Goal: Task Accomplishment & Management: Complete application form

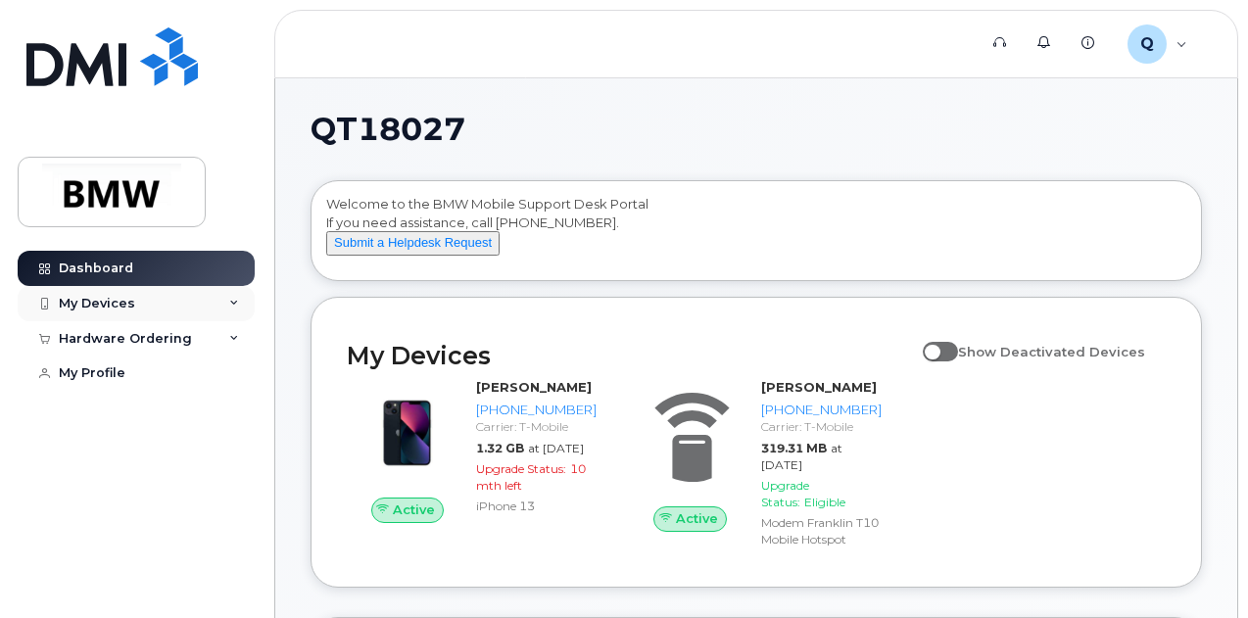
click at [216, 307] on div "My Devices" at bounding box center [136, 303] width 237 height 35
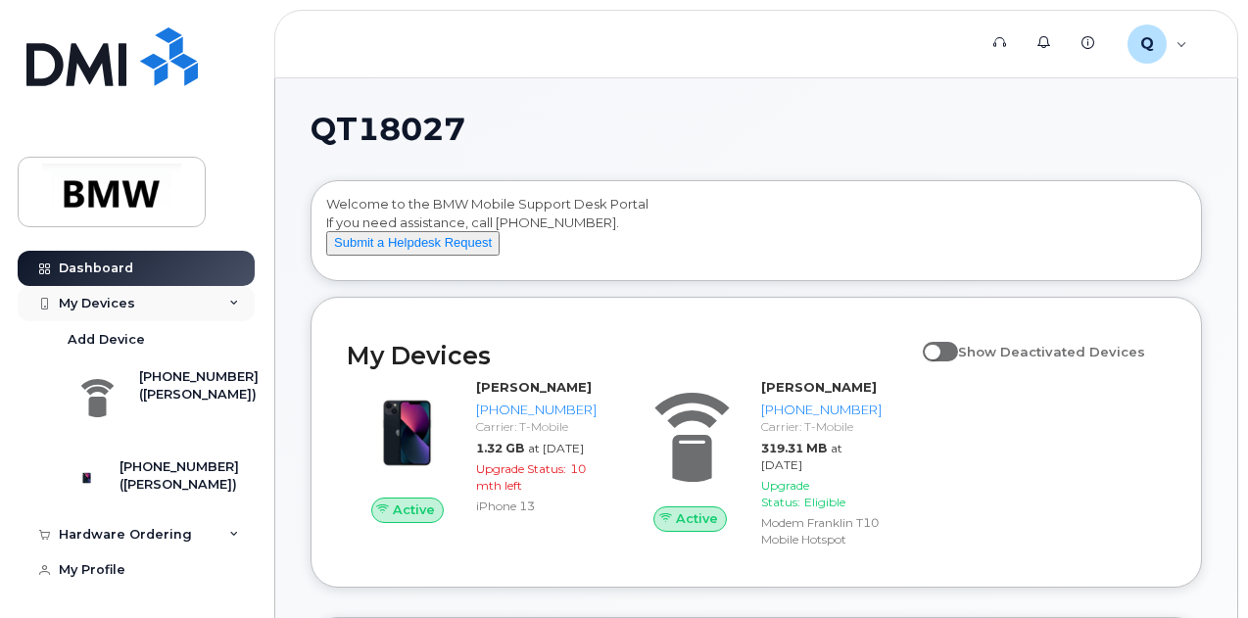
scroll to position [21, 0]
click at [230, 540] on icon at bounding box center [234, 535] width 10 height 10
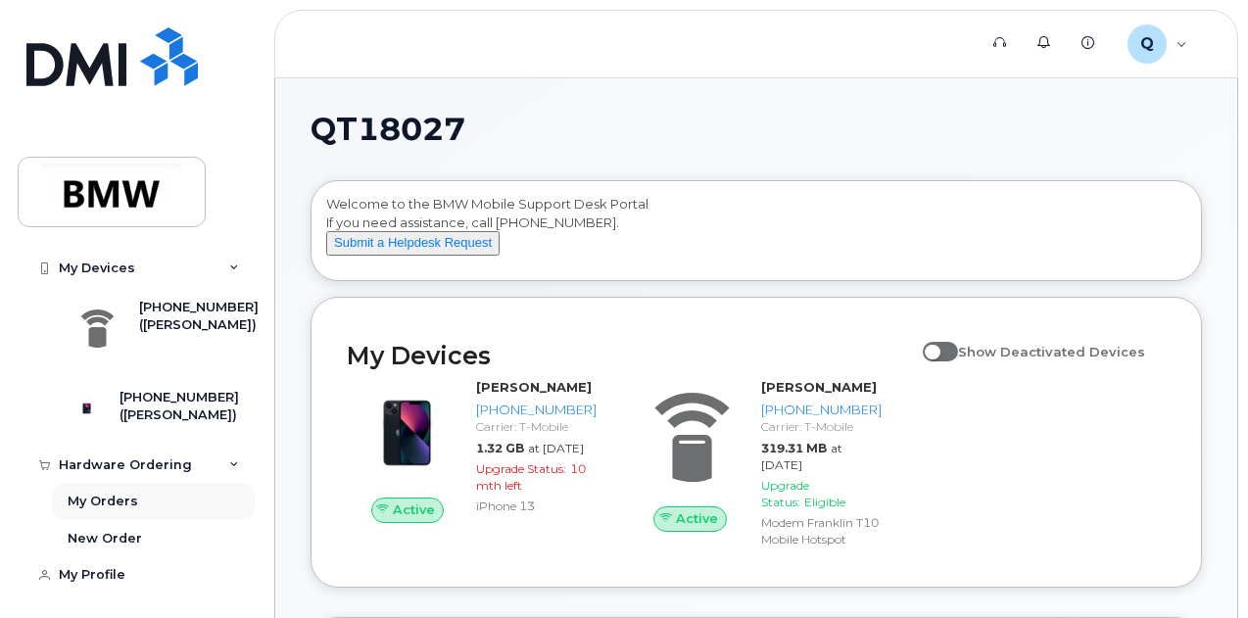
scroll to position [96, 0]
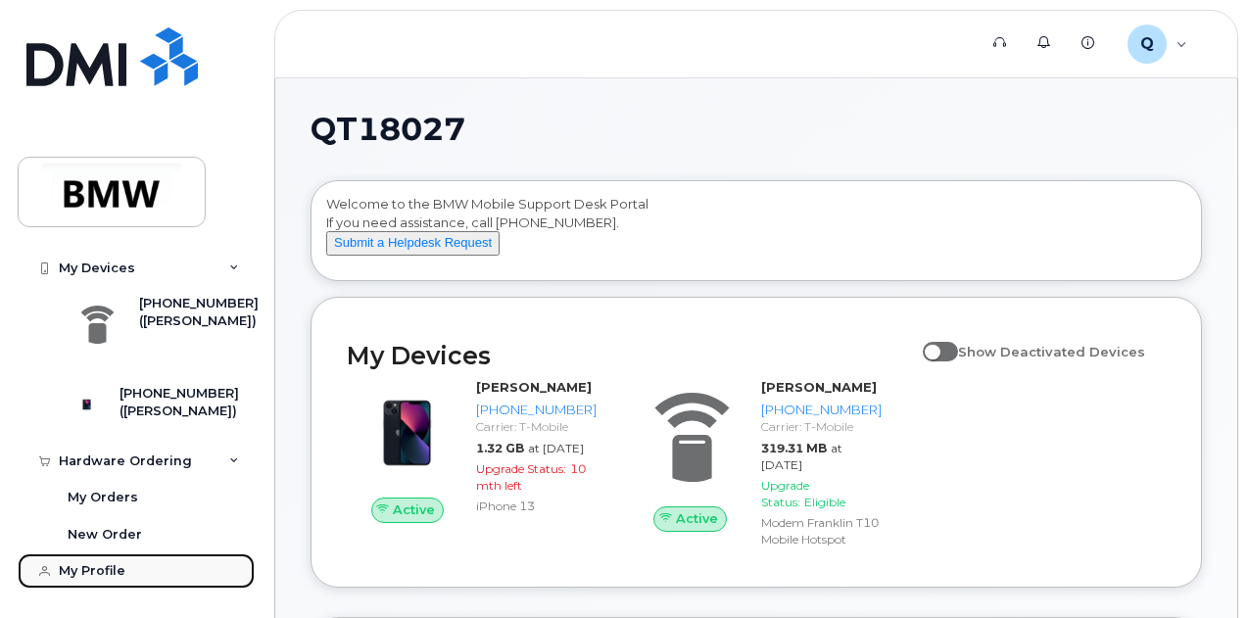
click at [121, 573] on div "My Profile" at bounding box center [92, 571] width 67 height 16
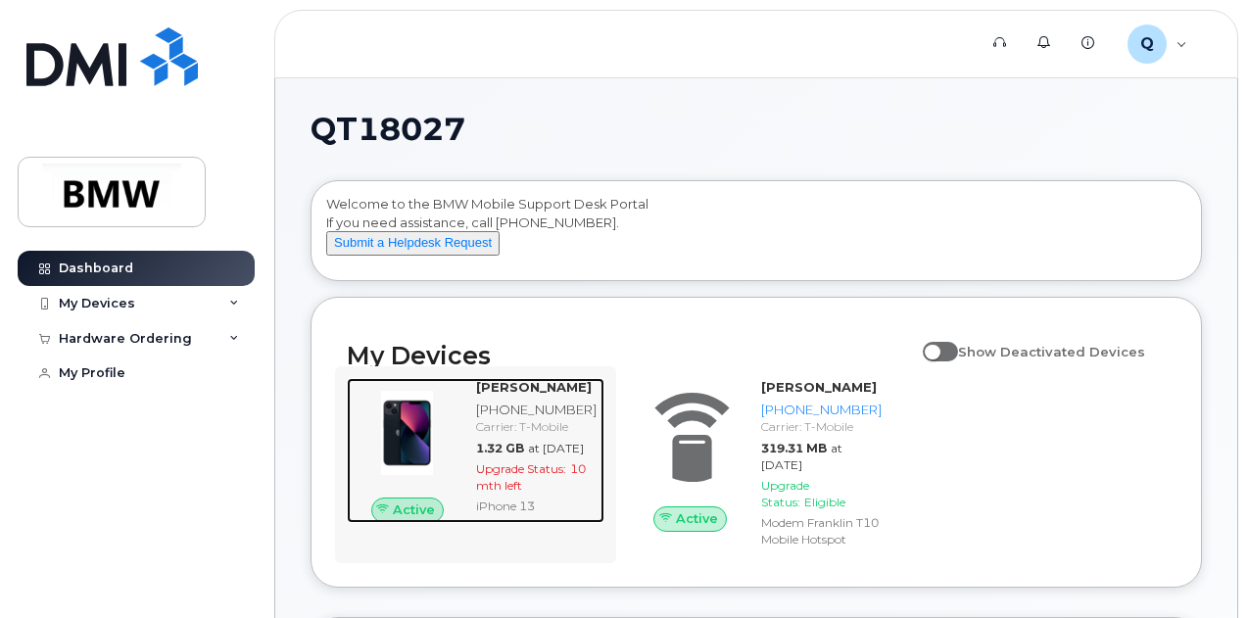
click at [412, 452] on img at bounding box center [408, 433] width 90 height 90
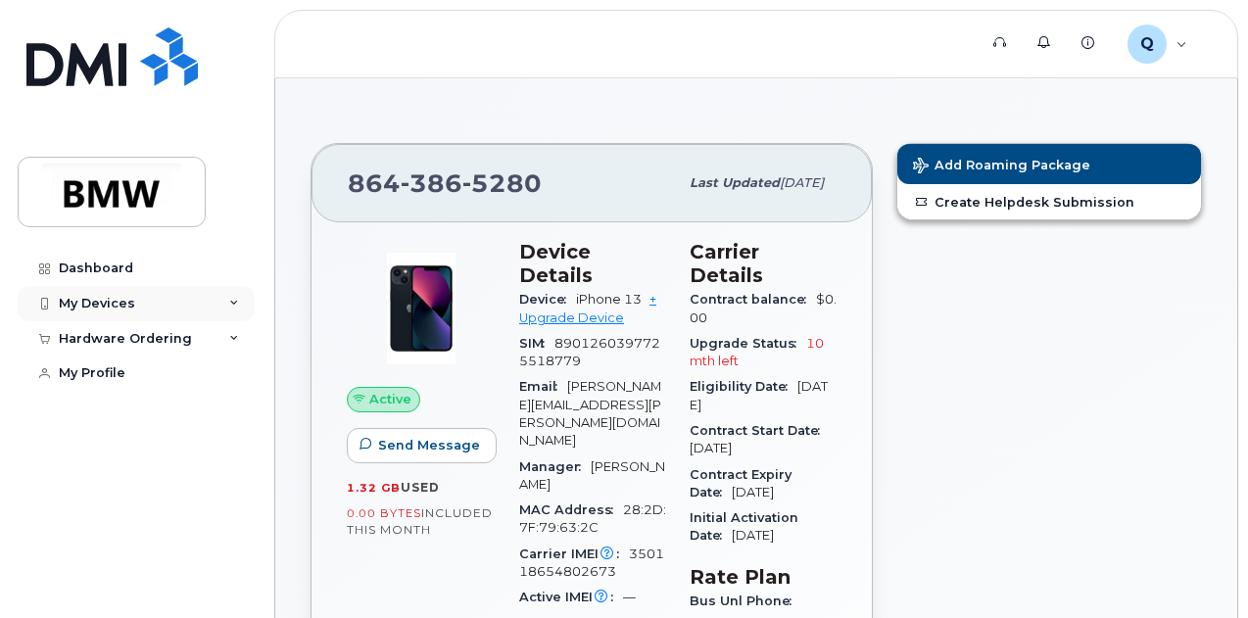
click at [231, 306] on icon at bounding box center [234, 304] width 10 height 10
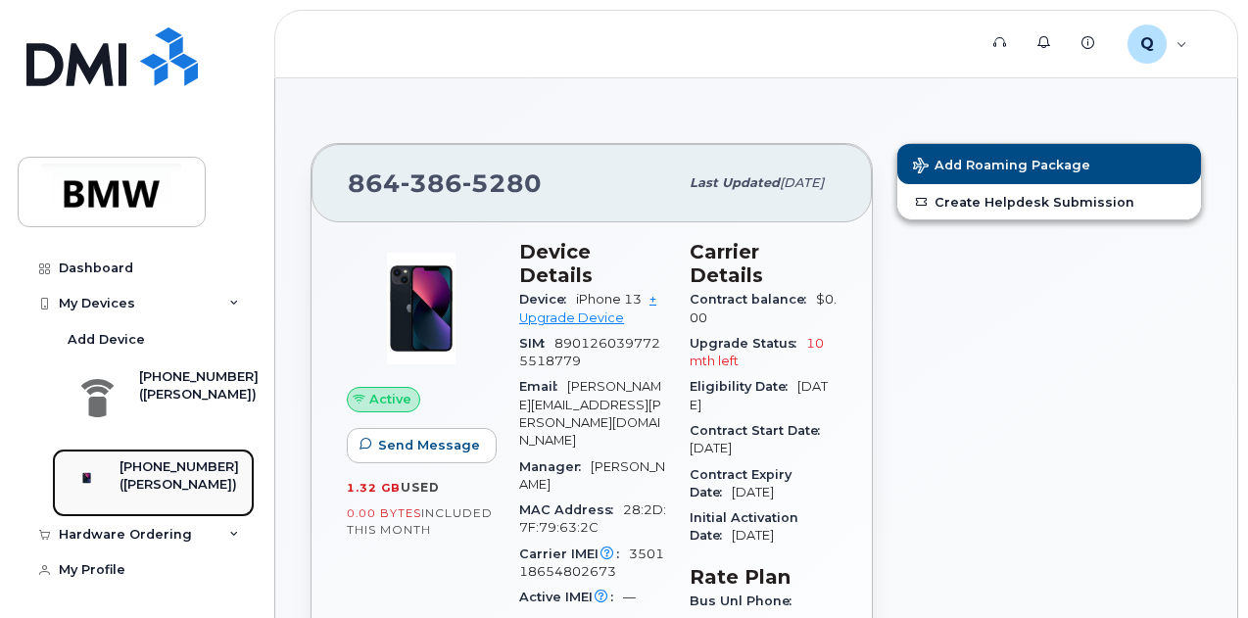
click at [158, 476] on div "[PHONE_NUMBER]" at bounding box center [180, 468] width 120 height 18
click at [92, 488] on img at bounding box center [87, 478] width 20 height 20
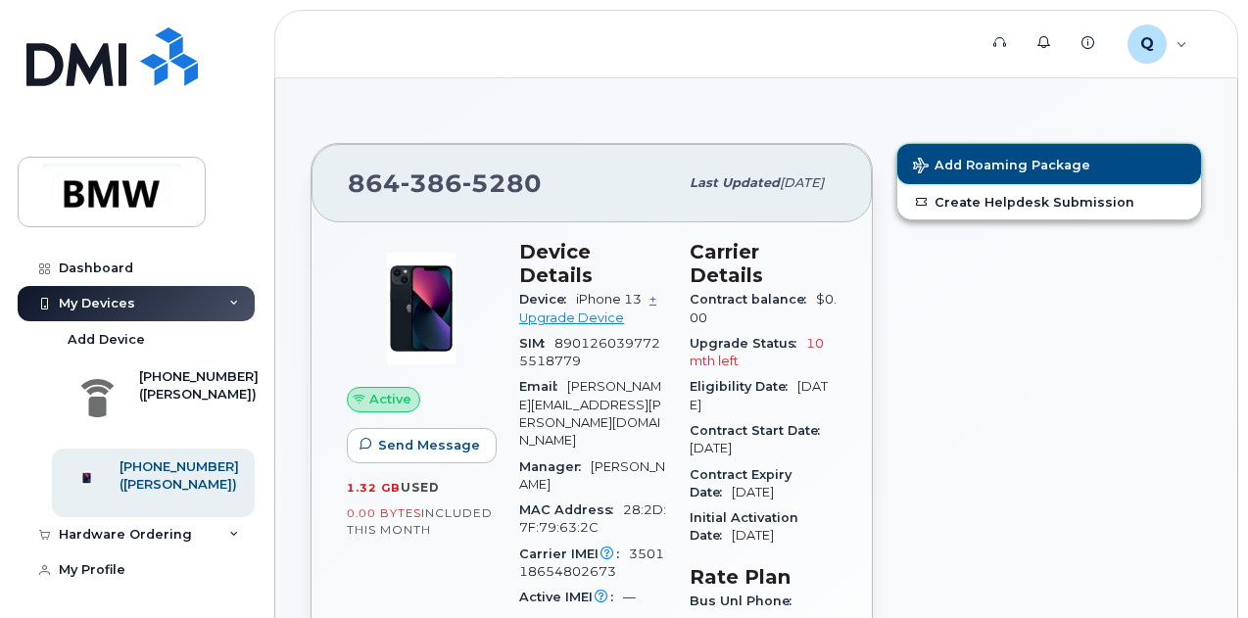
click at [1017, 160] on span "Add Roaming Package" at bounding box center [1001, 167] width 177 height 19
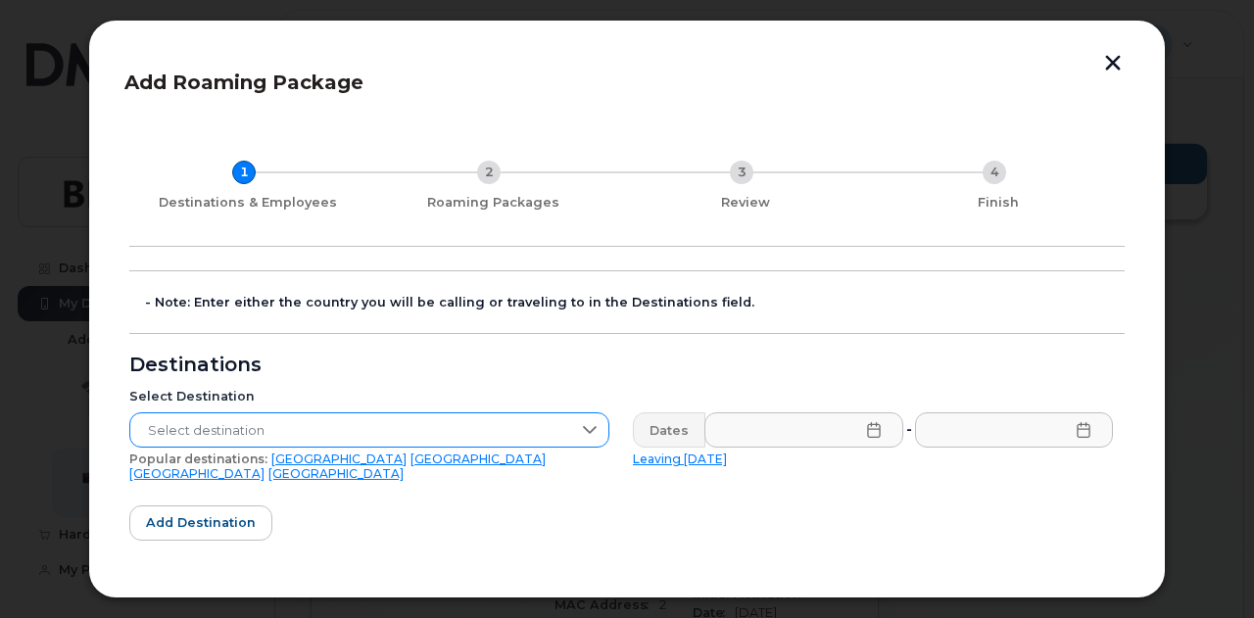
click at [584, 434] on icon at bounding box center [590, 430] width 16 height 16
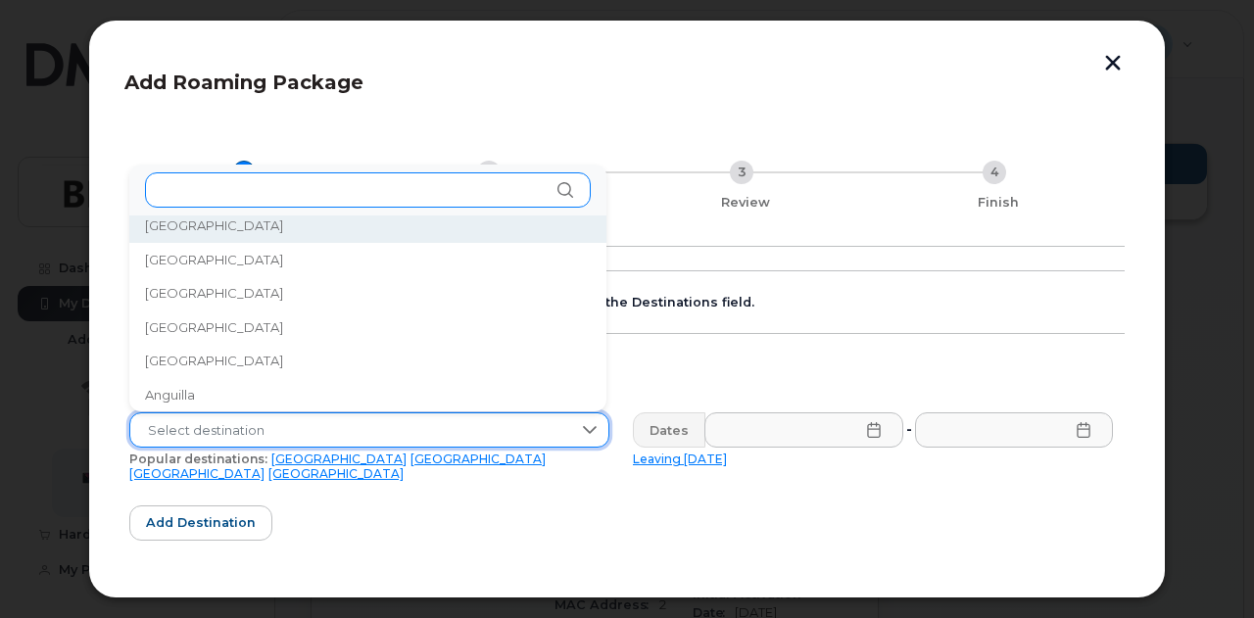
scroll to position [8, 0]
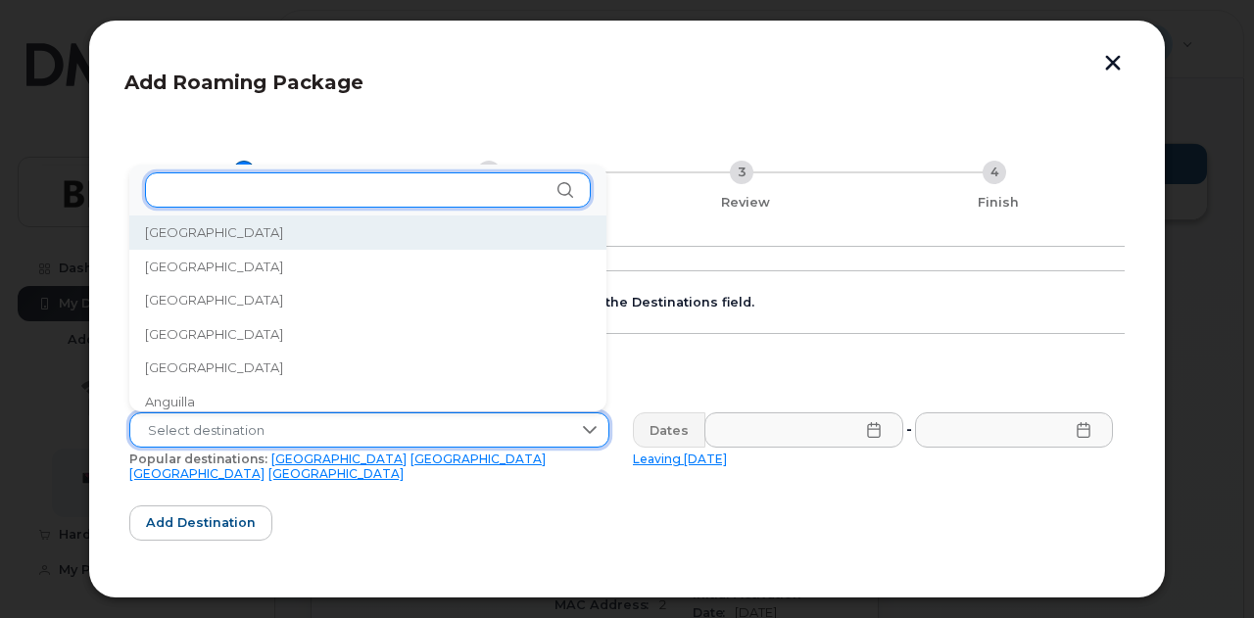
click at [253, 180] on input "text" at bounding box center [368, 189] width 446 height 35
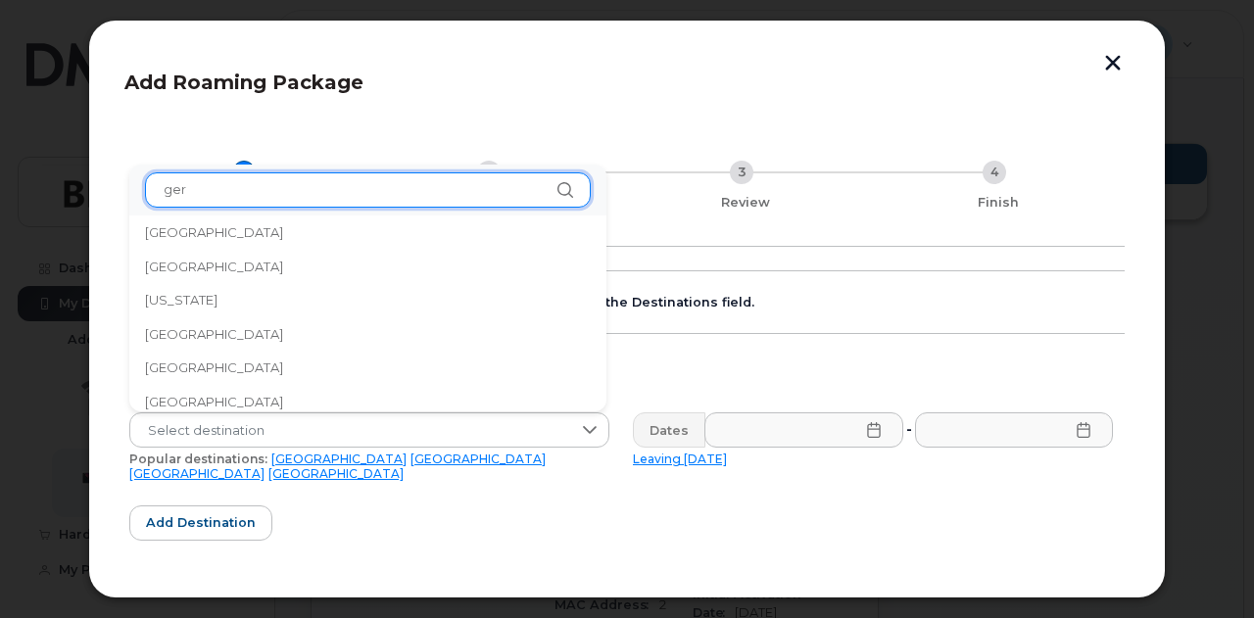
scroll to position [0, 0]
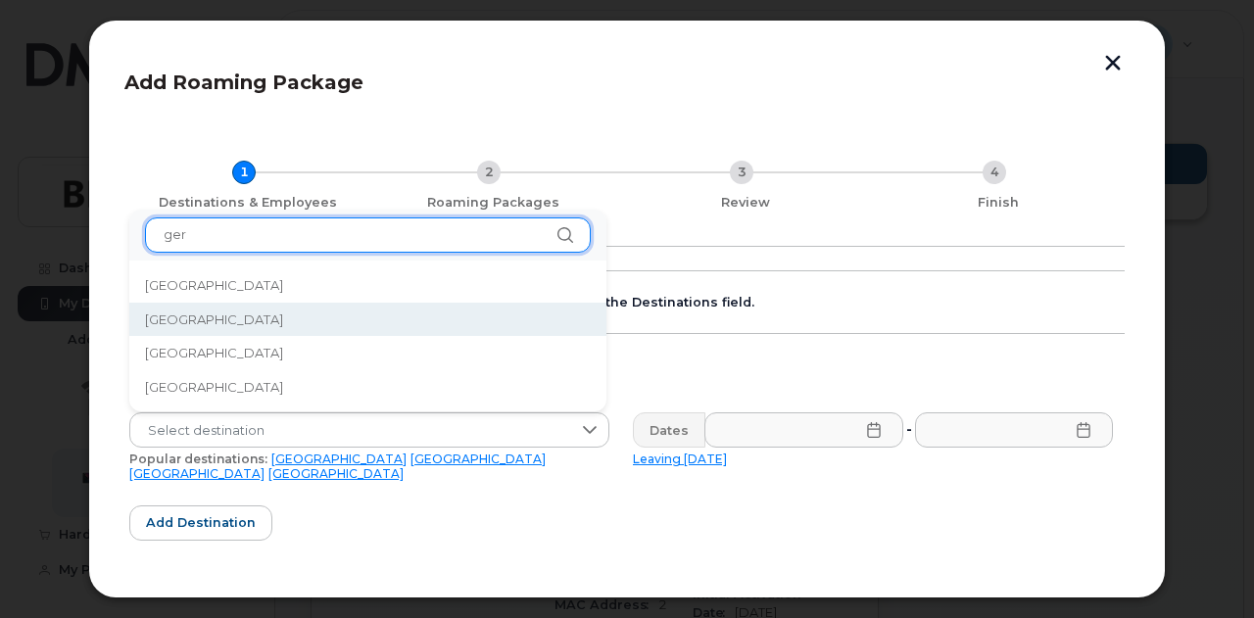
type input "ger"
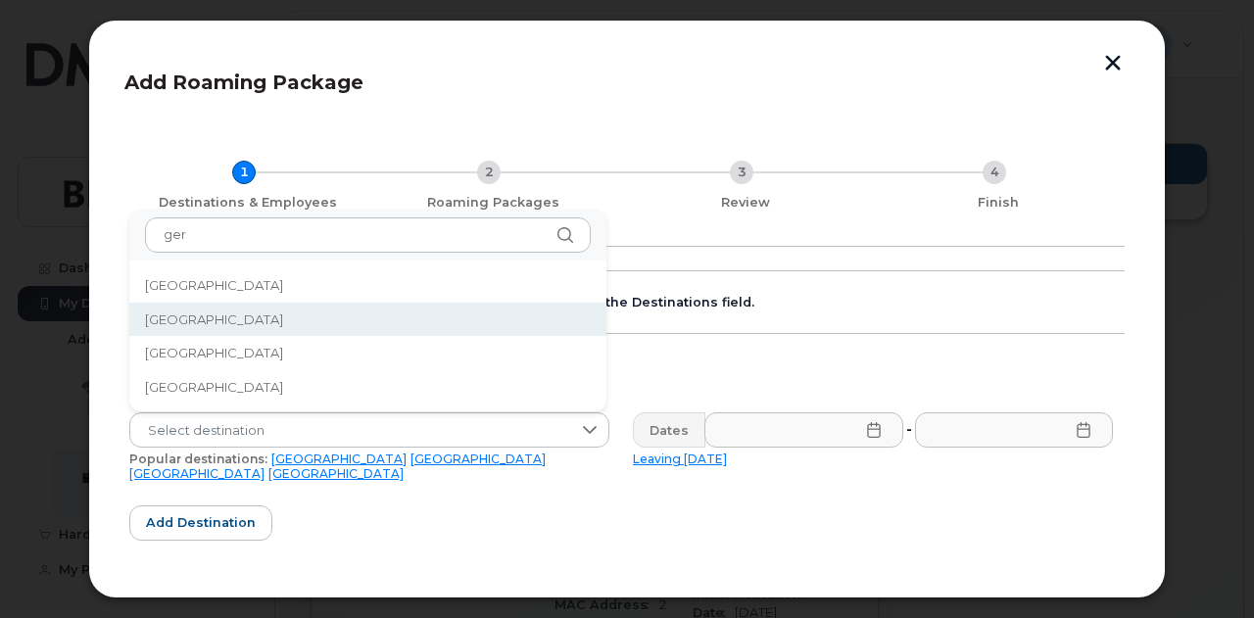
click at [200, 316] on span "[GEOGRAPHIC_DATA]" at bounding box center [214, 320] width 138 height 19
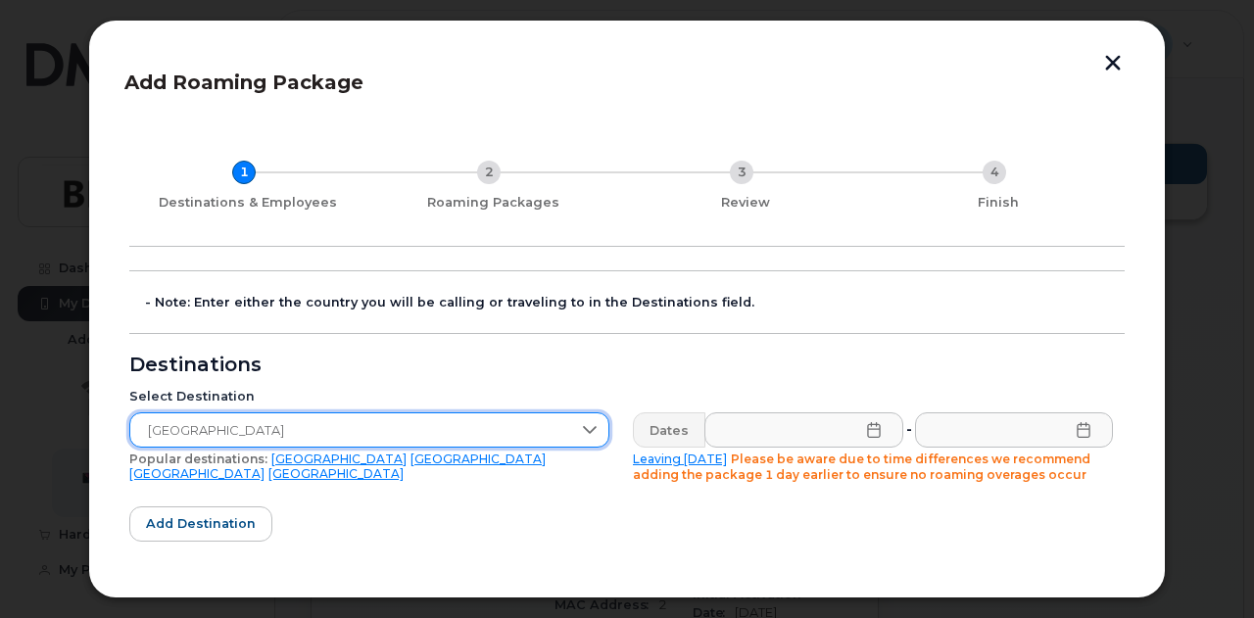
click at [870, 432] on icon at bounding box center [874, 430] width 16 height 16
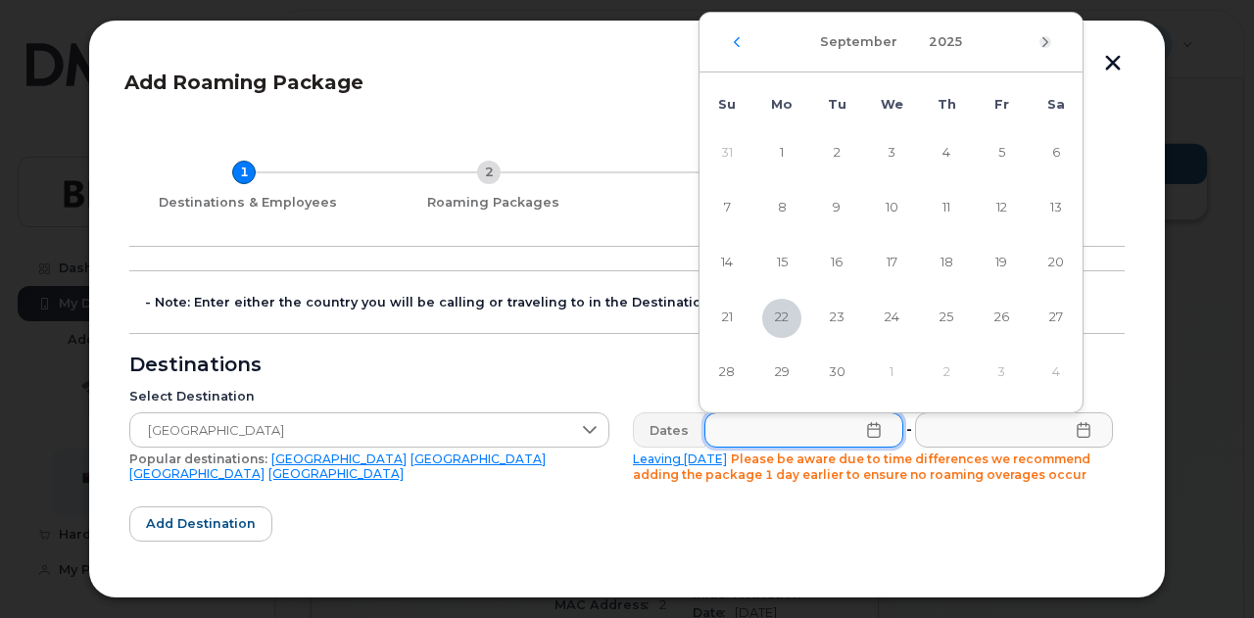
click at [1043, 44] on icon "Next Month" at bounding box center [1046, 42] width 12 height 16
click at [1056, 203] on span "11" at bounding box center [1056, 208] width 39 height 39
type input "[DATE]"
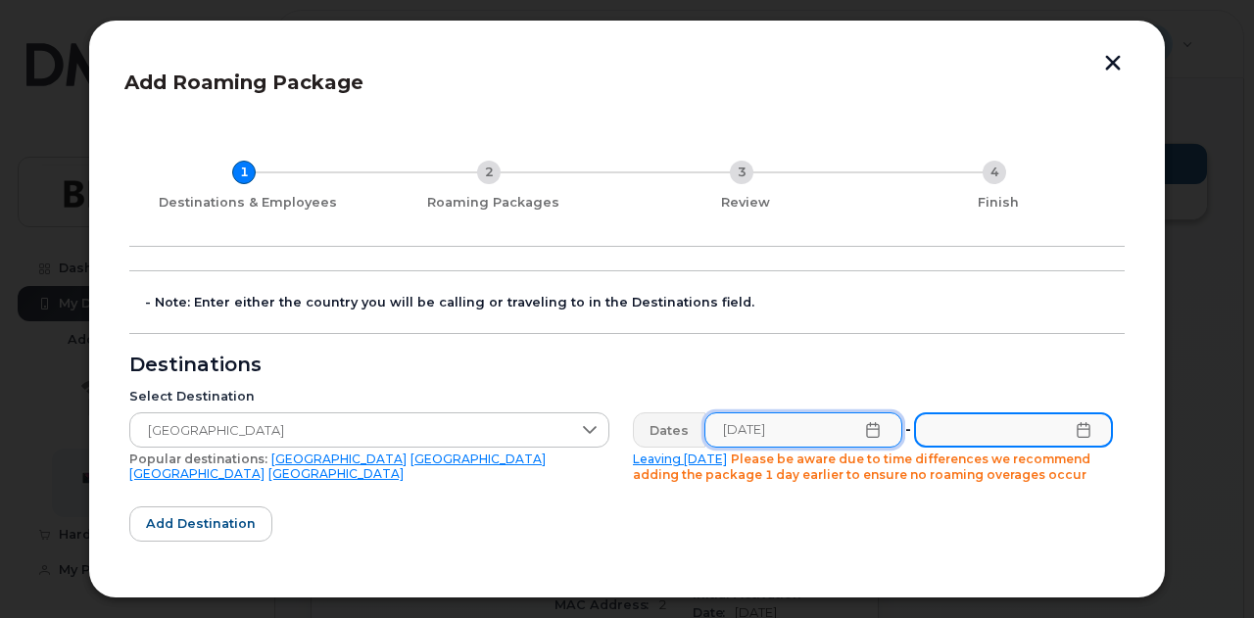
click at [1001, 427] on input "text" at bounding box center [1013, 430] width 199 height 35
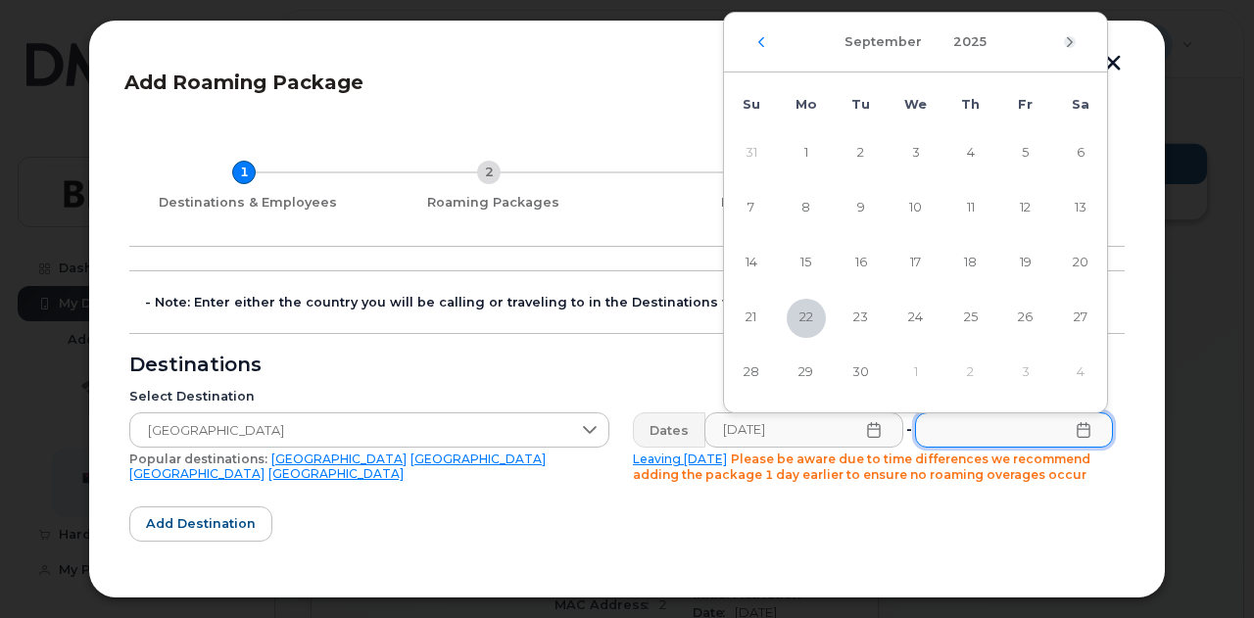
click at [1065, 42] on icon "Next Month" at bounding box center [1070, 42] width 12 height 16
click at [1088, 263] on span "18" at bounding box center [1080, 263] width 39 height 39
type input "10/18/2025"
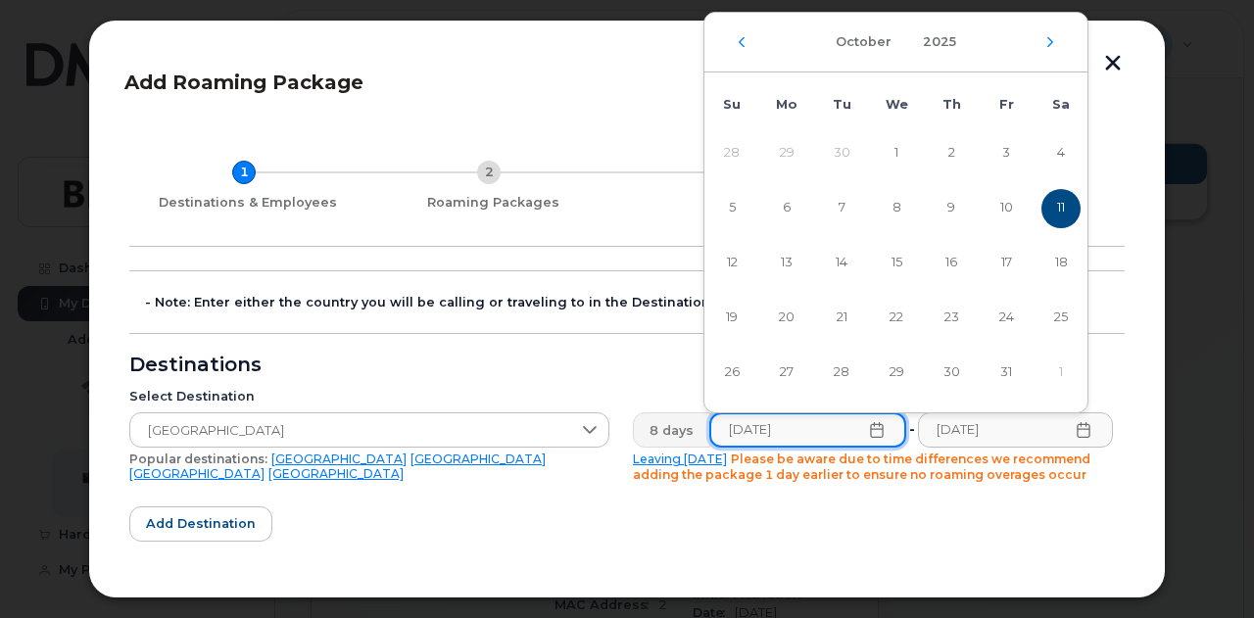
click at [790, 421] on input "10/11/2025" at bounding box center [807, 430] width 197 height 35
click at [1007, 206] on span "10" at bounding box center [1006, 208] width 39 height 39
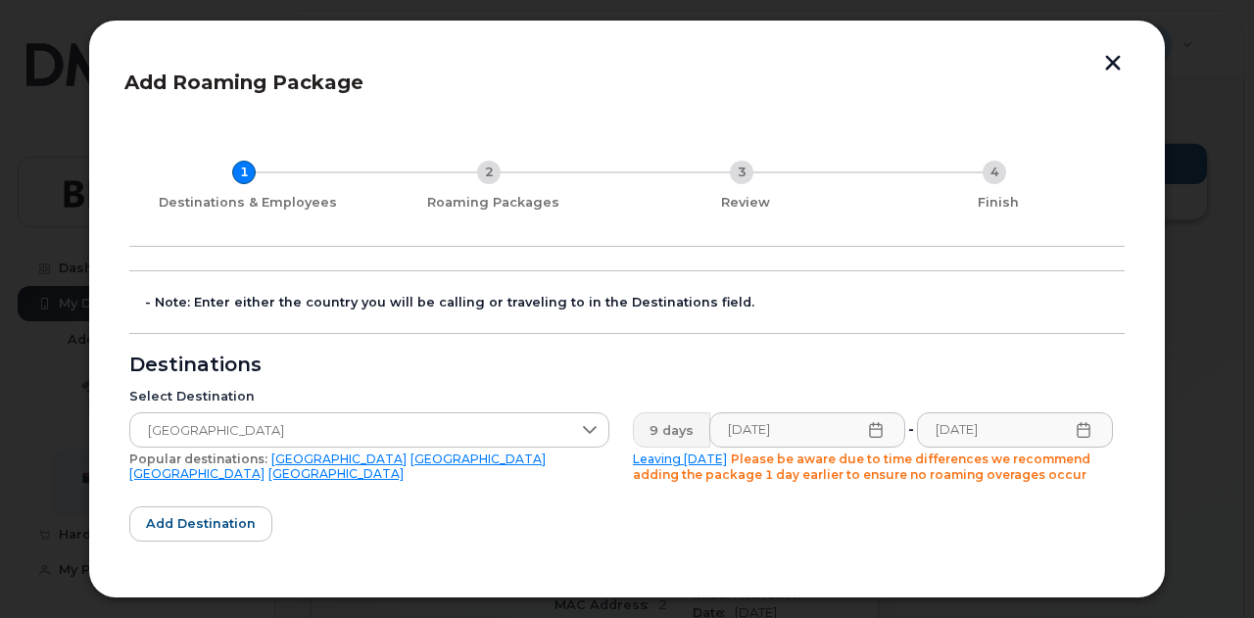
click at [1014, 516] on form "- Note: Enter either the country you will be calling or traveling to in the Des…" at bounding box center [627, 596] width 996 height 652
click at [869, 428] on icon at bounding box center [875, 430] width 13 height 16
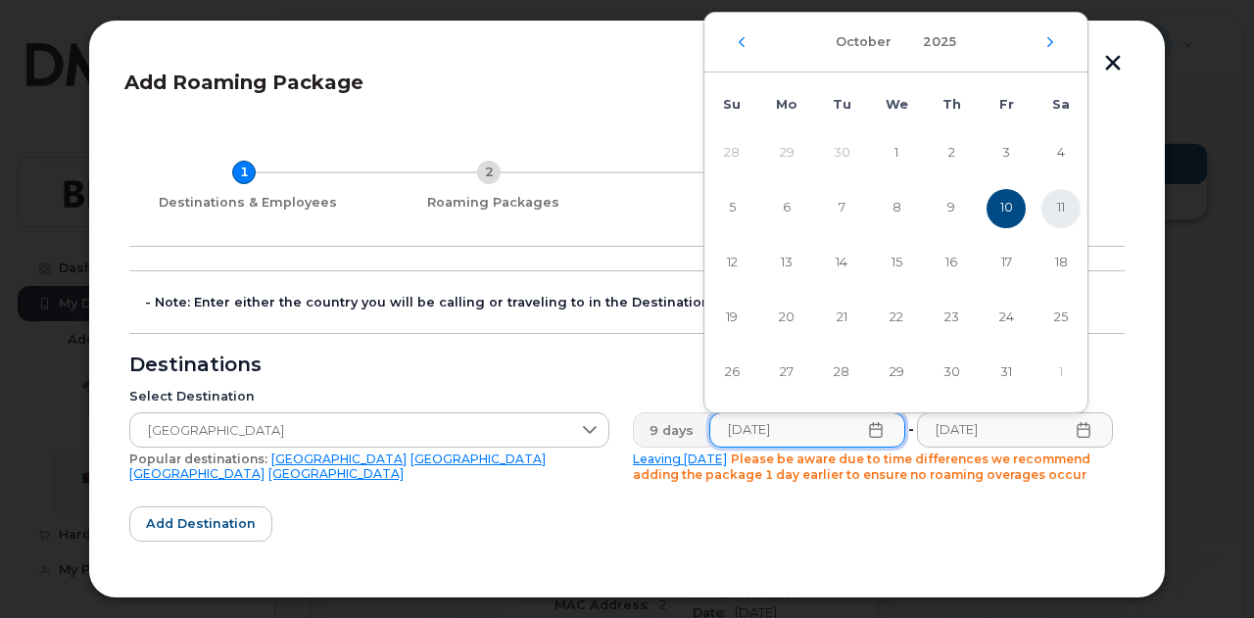
click at [1058, 209] on span "11" at bounding box center [1061, 208] width 39 height 39
type input "10/11/2025"
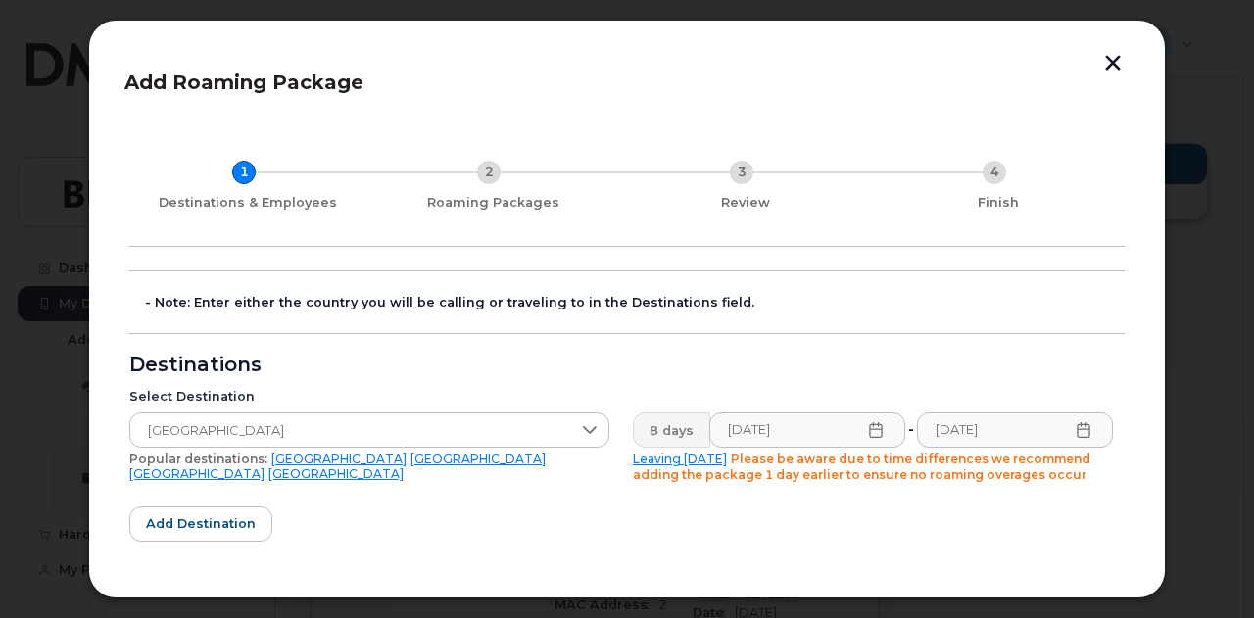
click at [860, 518] on form "- Note: Enter either the country you will be calling or traveling to in the Des…" at bounding box center [627, 596] width 996 height 652
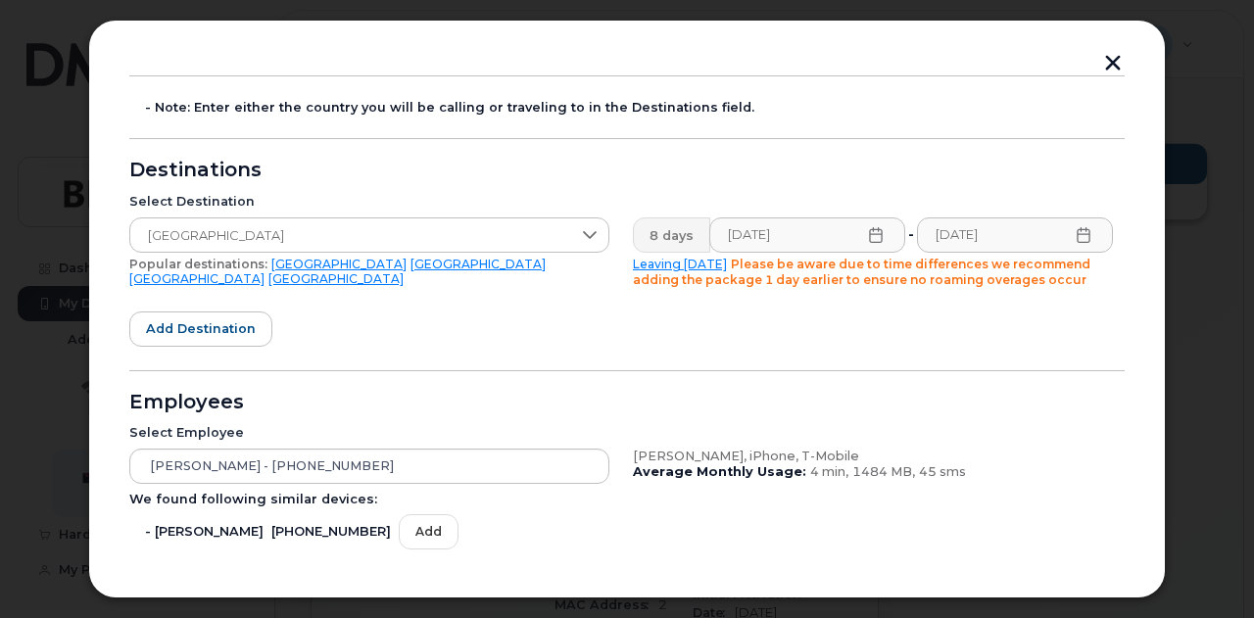
scroll to position [166, 0]
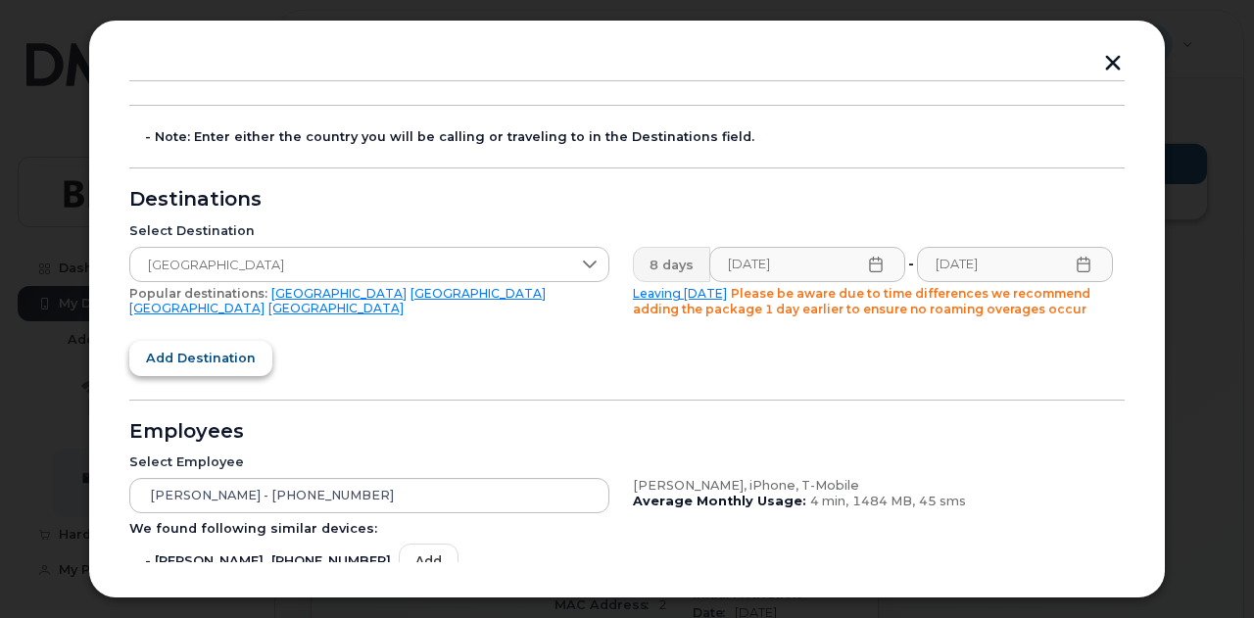
click at [245, 356] on span "Add destination" at bounding box center [201, 358] width 110 height 19
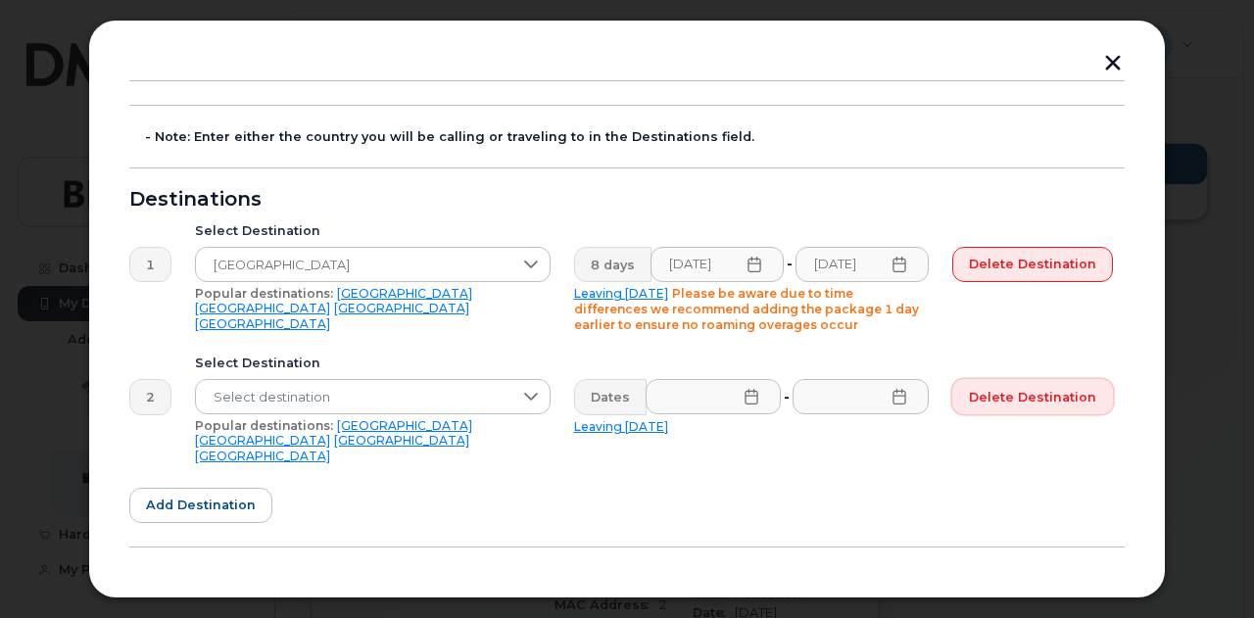
click at [1087, 397] on span "Delete destination" at bounding box center [1032, 397] width 127 height 19
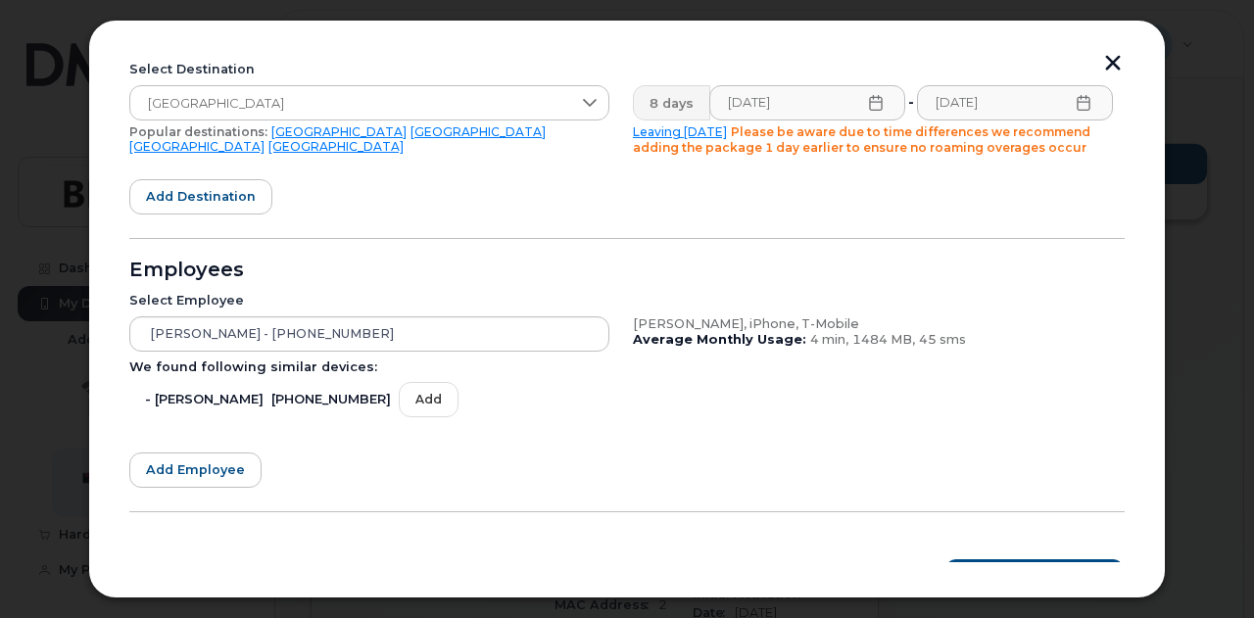
scroll to position [362, 0]
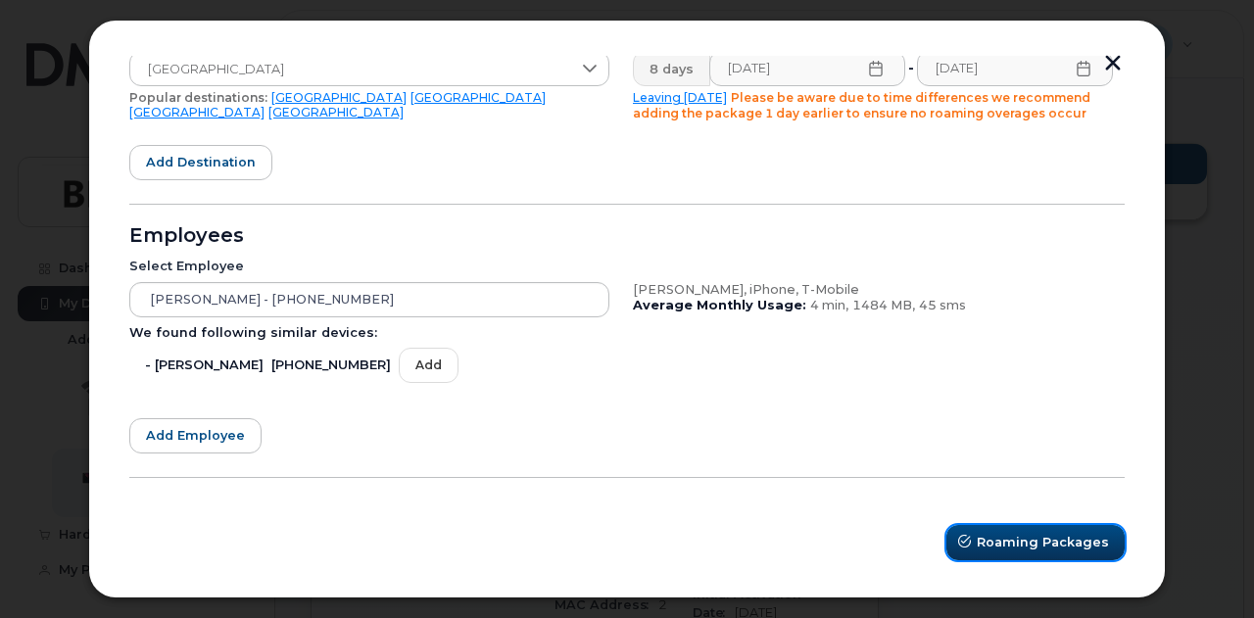
click at [1071, 533] on span "Roaming Packages" at bounding box center [1043, 542] width 132 height 19
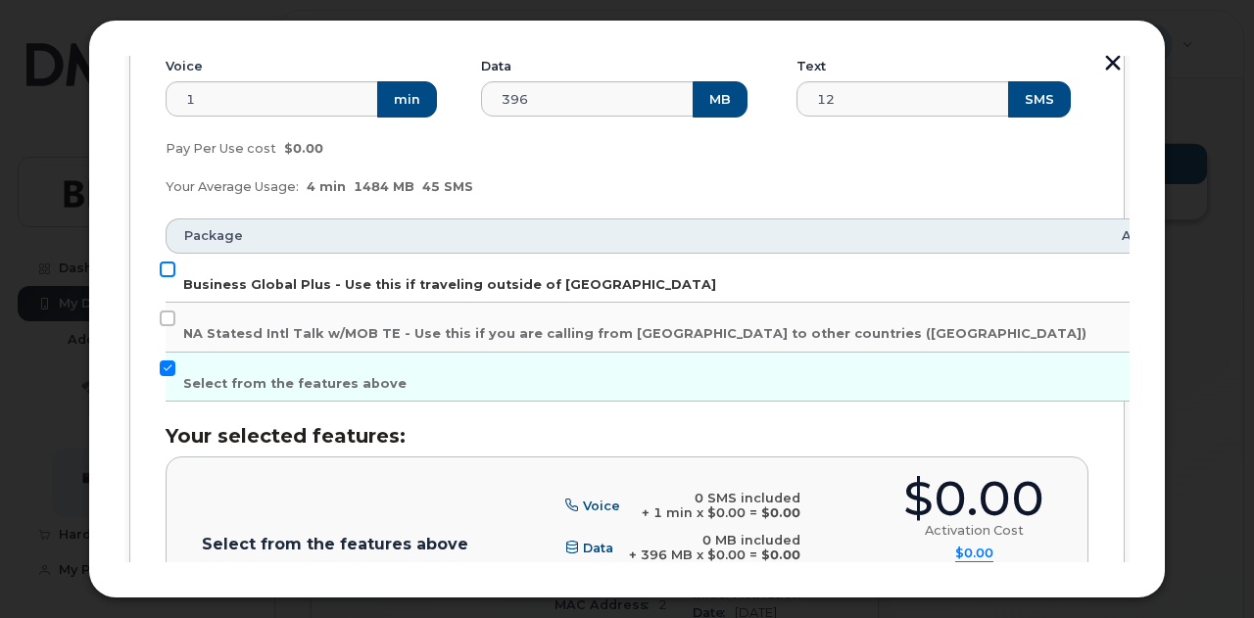
click at [170, 269] on input "Business Global Plus - Use this if traveling outside of North America" at bounding box center [168, 270] width 16 height 16
checkbox input "true"
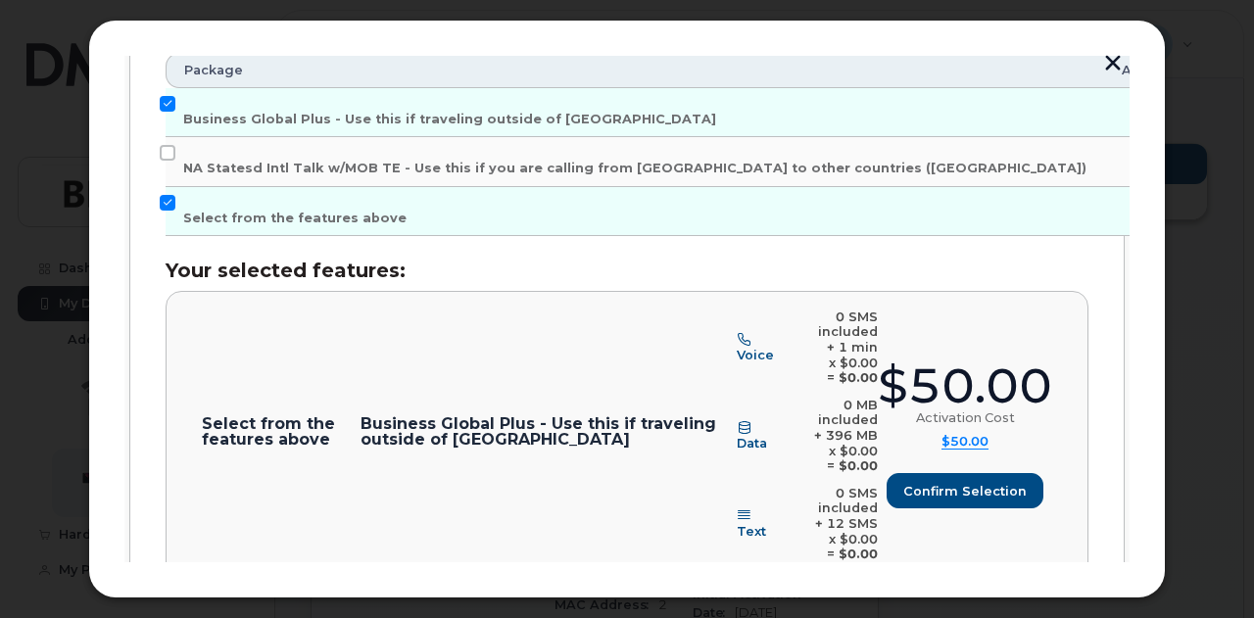
scroll to position [581, 0]
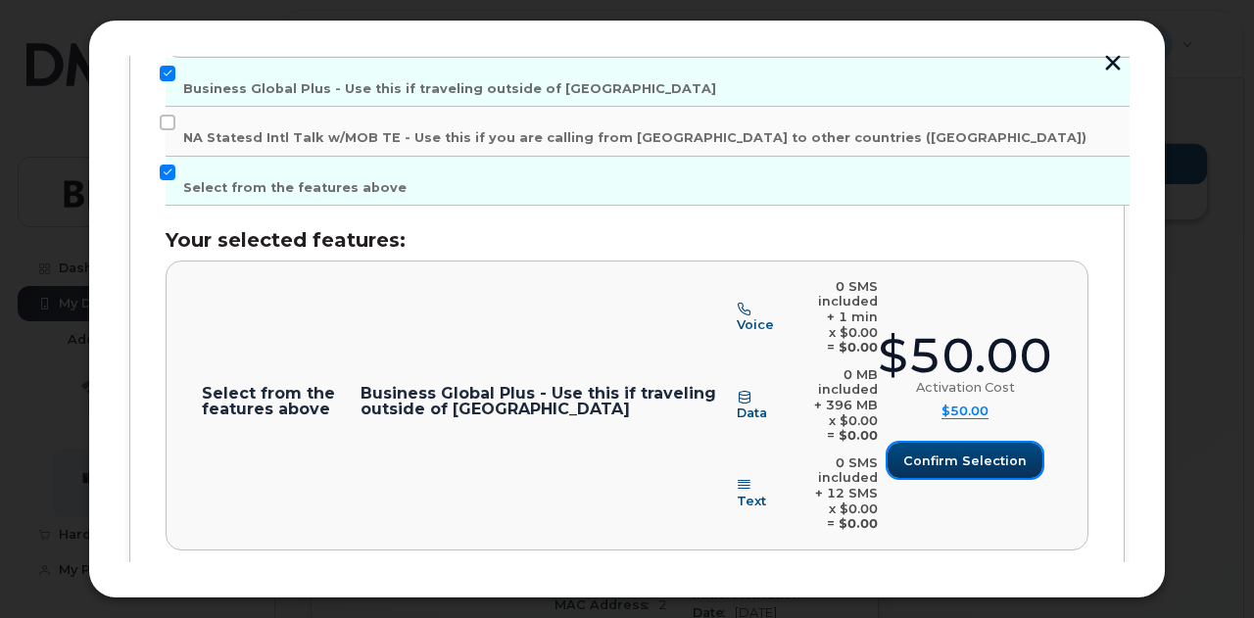
click at [964, 452] on span "Confirm selection" at bounding box center [964, 461] width 123 height 19
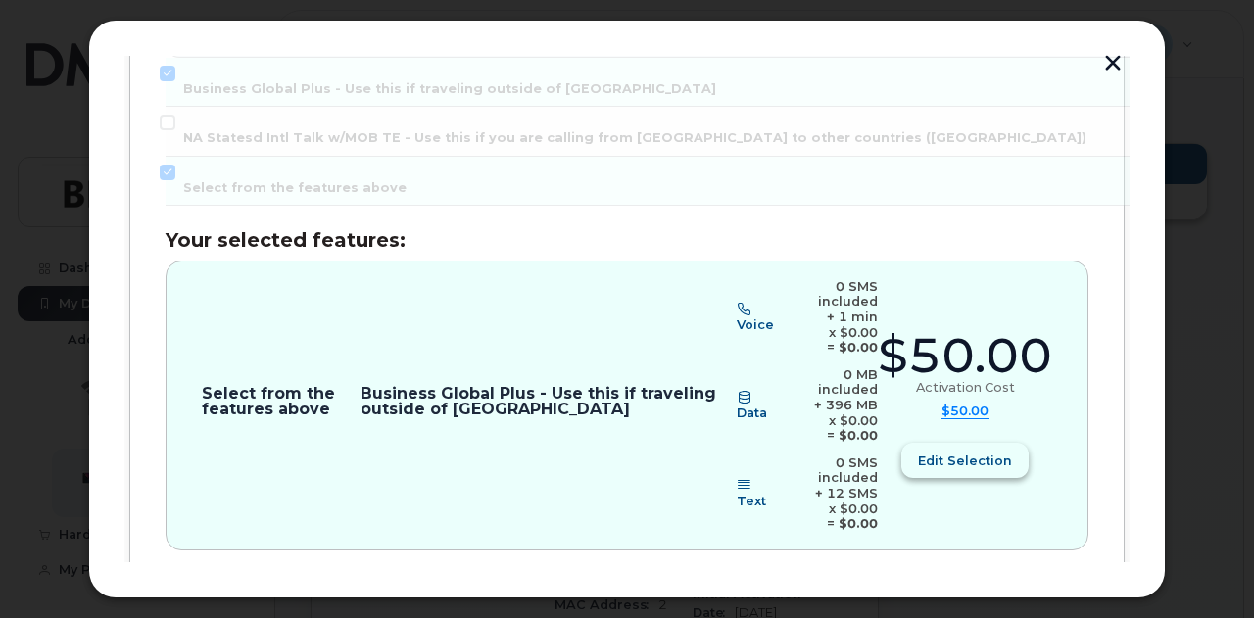
click at [960, 452] on span "Edit selection" at bounding box center [965, 461] width 94 height 19
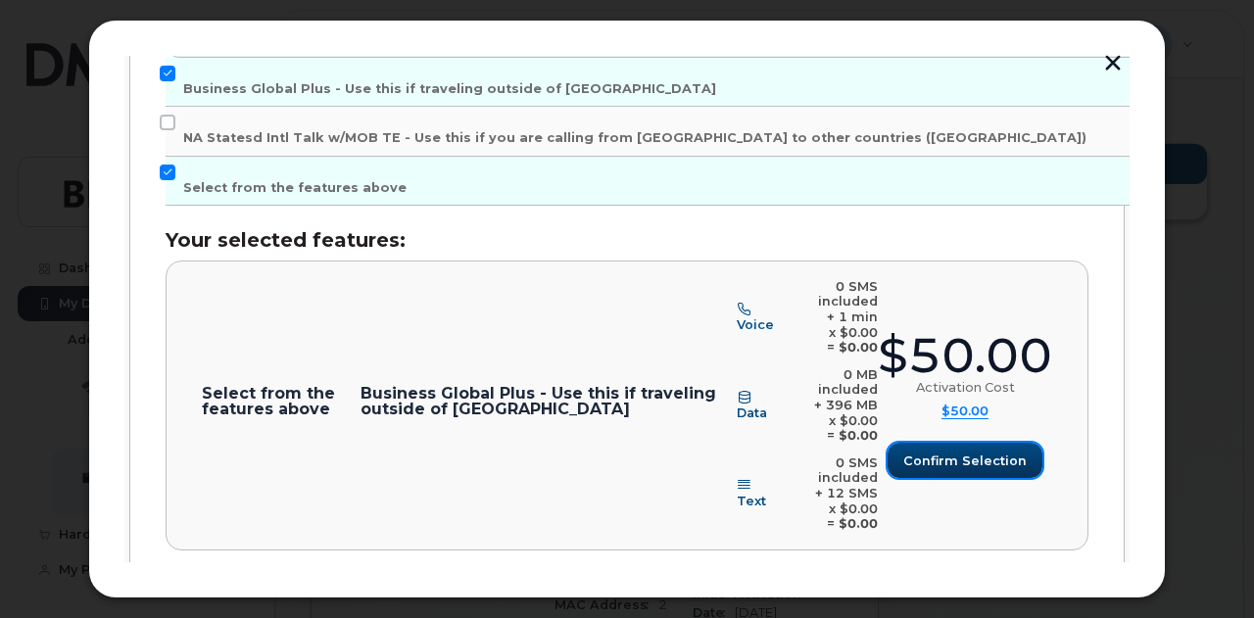
click at [962, 452] on span "Confirm selection" at bounding box center [964, 461] width 123 height 19
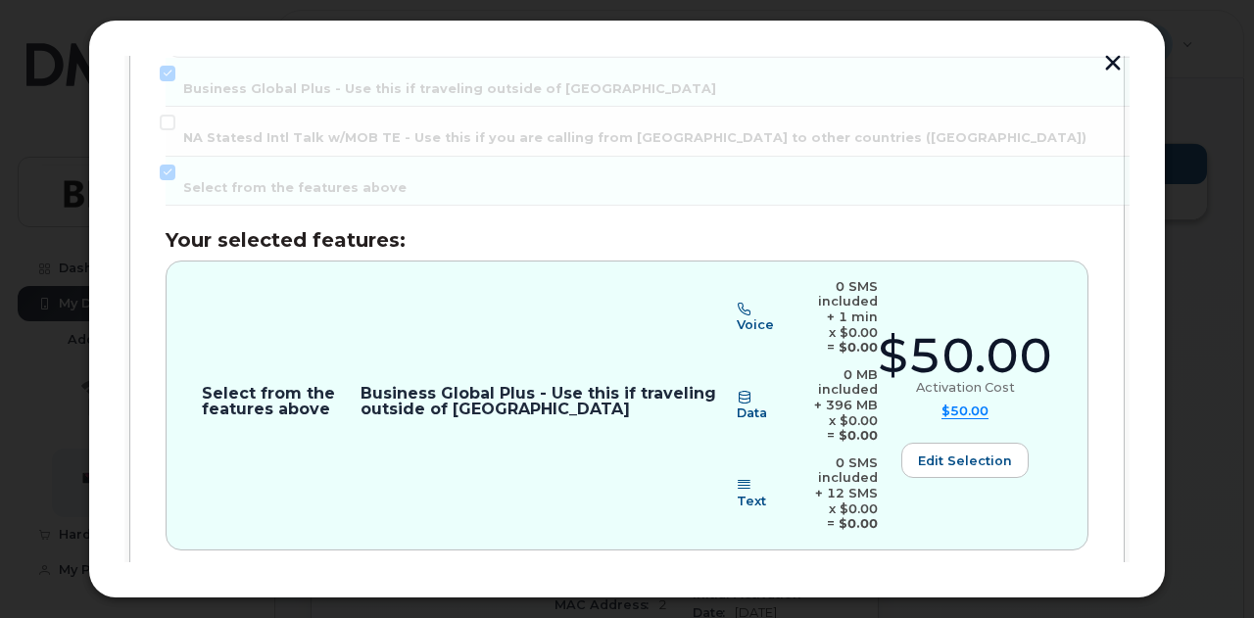
scroll to position [646, 0]
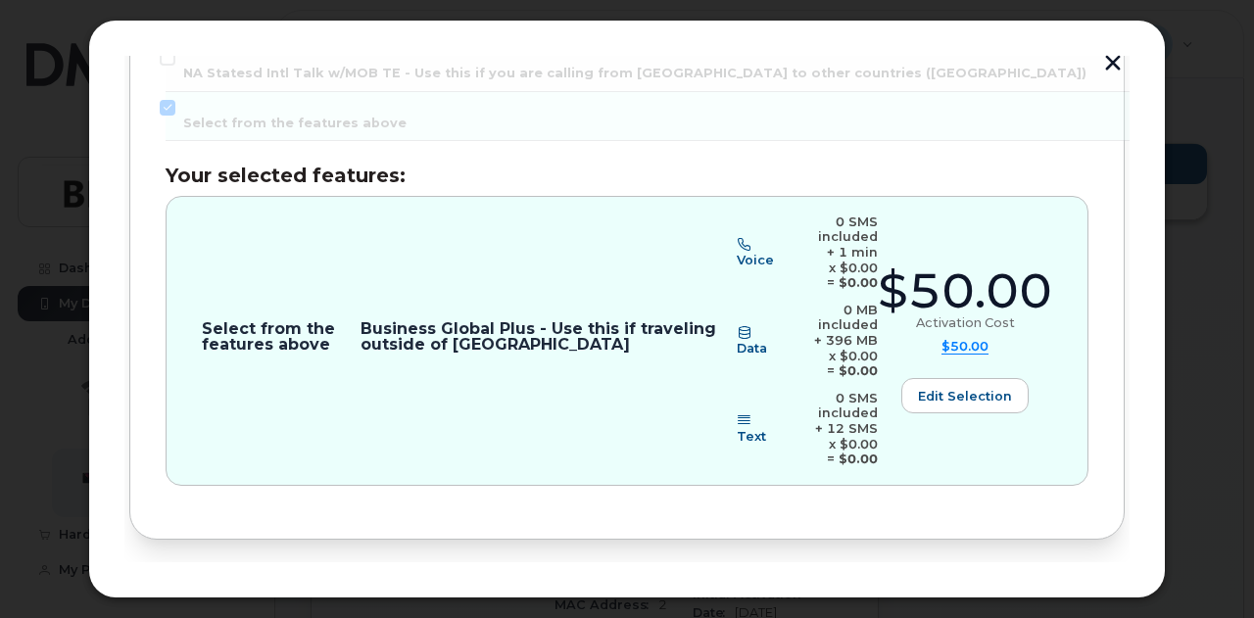
click at [1079, 595] on span "Review" at bounding box center [1069, 604] width 49 height 19
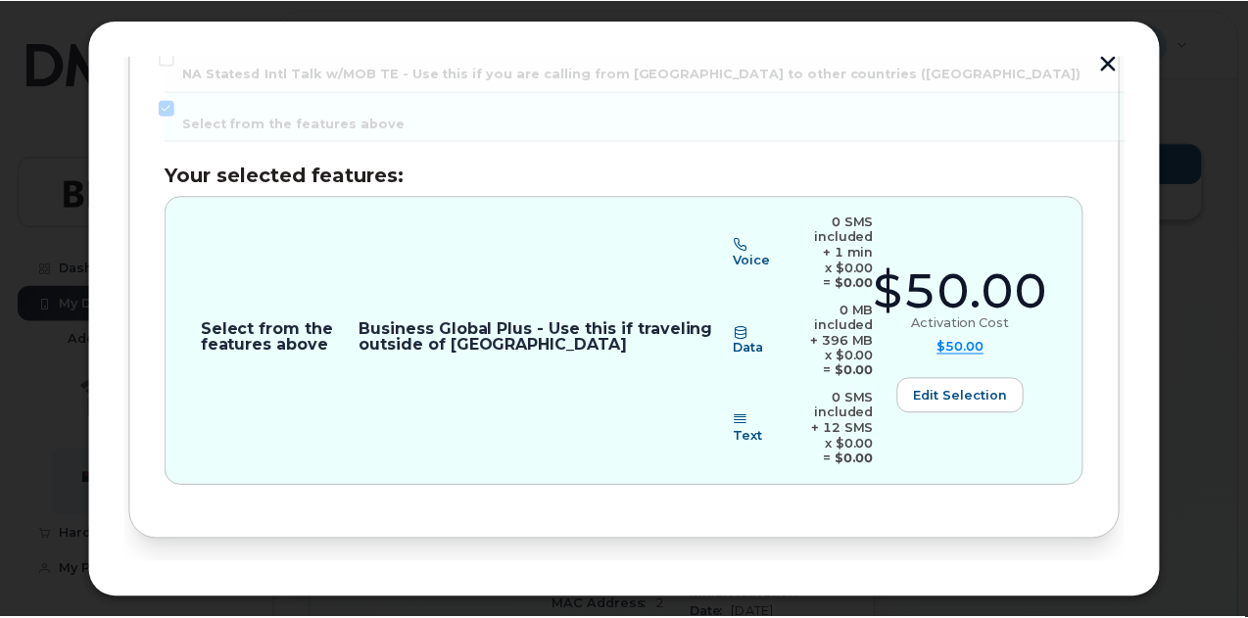
scroll to position [0, 0]
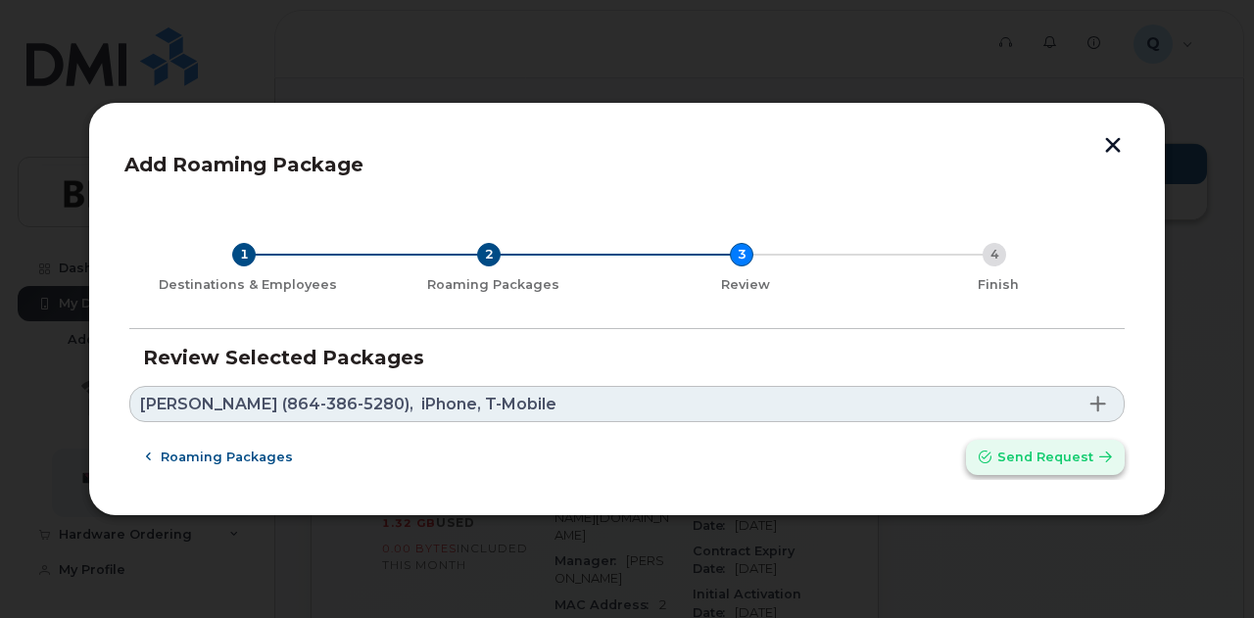
click at [1061, 458] on span "Send request" at bounding box center [1045, 457] width 96 height 19
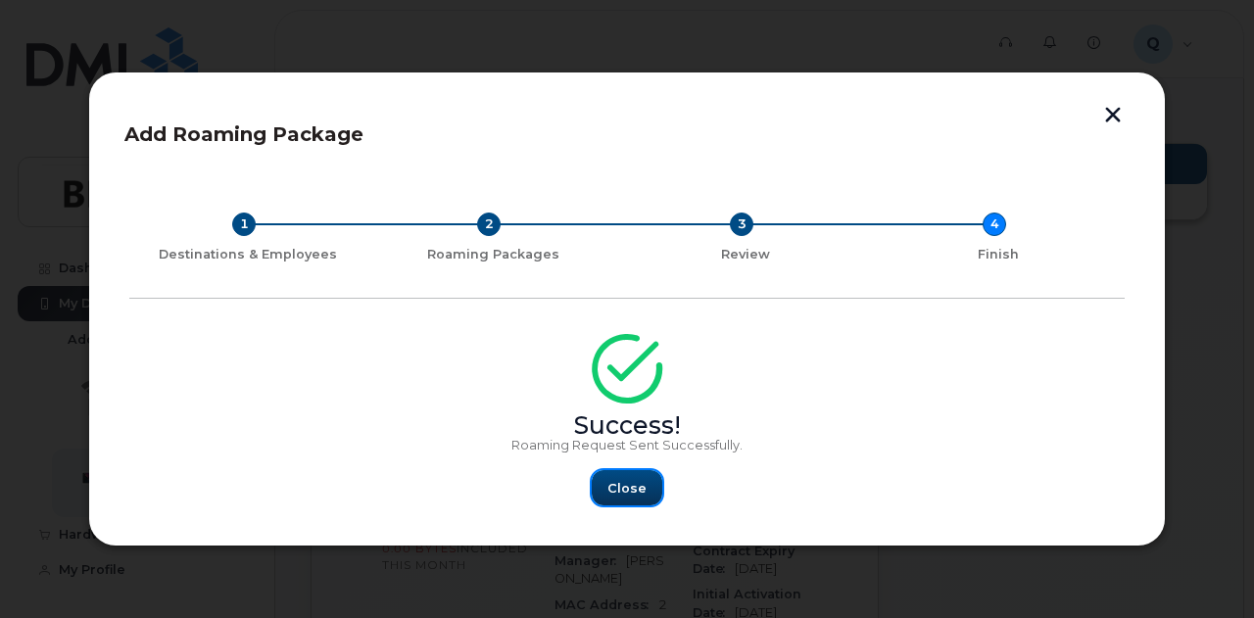
click at [623, 489] on span "Close" at bounding box center [626, 488] width 39 height 19
